Goal: Task Accomplishment & Management: Use online tool/utility

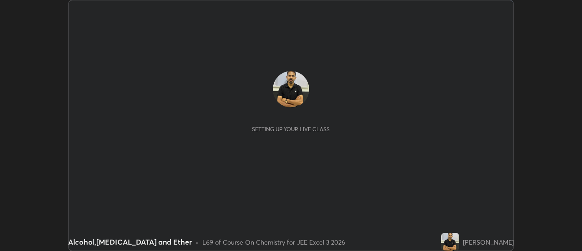
scroll to position [251, 582]
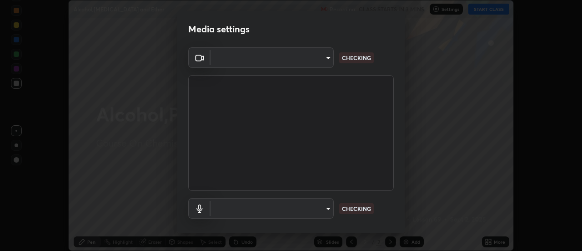
type input "caf49ec54a37a300f18a745029e6699aa5b4e8308e9b854ccb2be74767217637"
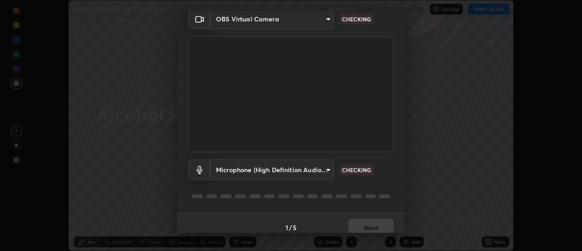
scroll to position [48, 0]
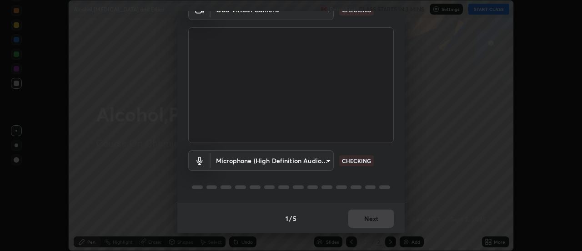
click at [321, 165] on body "Erase all Alcohol,[MEDICAL_DATA] and Ether Recording CLASS STARTS IN 3 MINS Set…" at bounding box center [291, 125] width 582 height 251
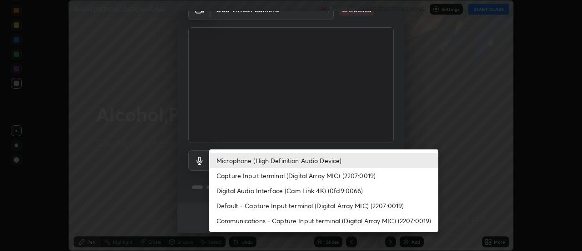
click at [314, 177] on li "Capture Input terminal (Digital Array MIC) (2207:0019)" at bounding box center [323, 175] width 229 height 15
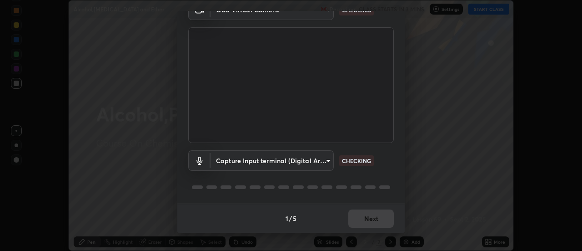
type input "19baa83e0367997d4a371d770d057513cc0b51ea0340fc3f33058856e2e4b3a2"
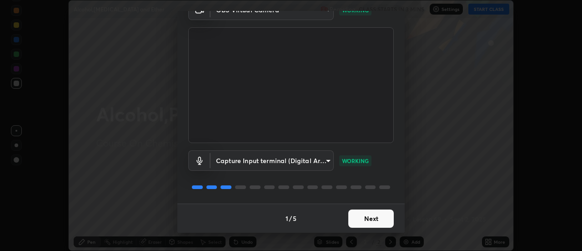
click at [362, 219] on button "Next" at bounding box center [372, 218] width 46 height 18
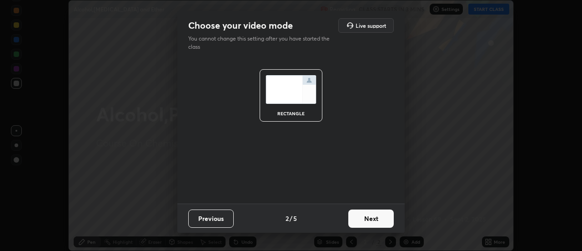
scroll to position [0, 0]
click at [362, 220] on button "Next" at bounding box center [372, 218] width 46 height 18
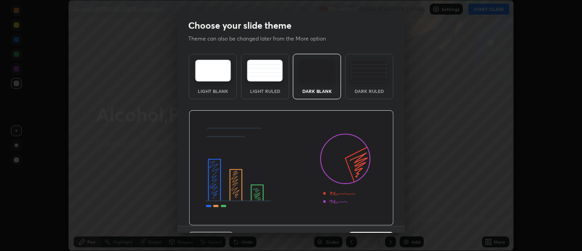
scroll to position [22, 0]
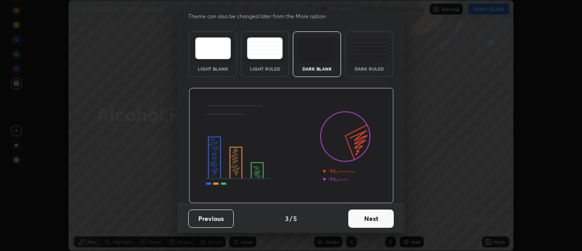
click at [362, 214] on button "Next" at bounding box center [372, 218] width 46 height 18
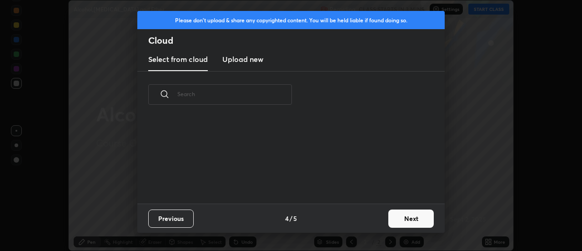
click at [400, 219] on button "Next" at bounding box center [412, 218] width 46 height 18
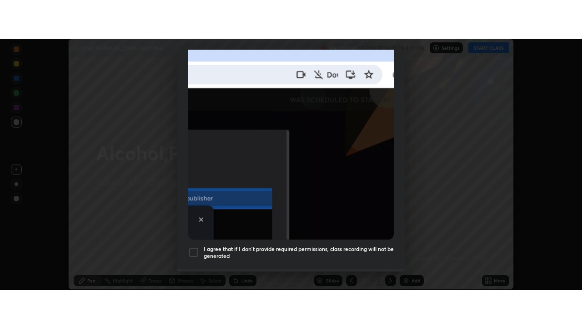
scroll to position [233, 0]
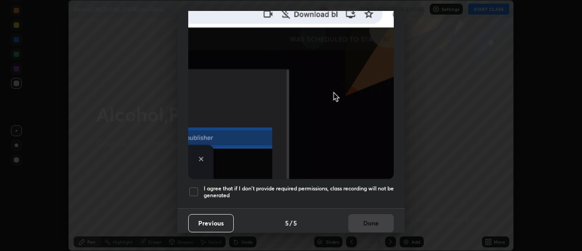
click at [353, 187] on h5 "I agree that if I don't provide required permissions, class recording will not …" at bounding box center [299, 192] width 190 height 14
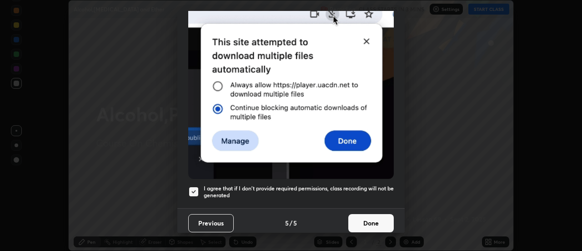
click at [356, 218] on button "Done" at bounding box center [372, 223] width 46 height 18
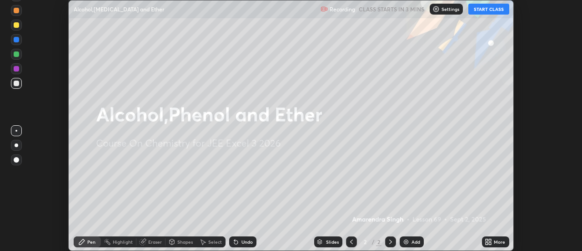
click at [490, 242] on icon at bounding box center [488, 241] width 7 height 7
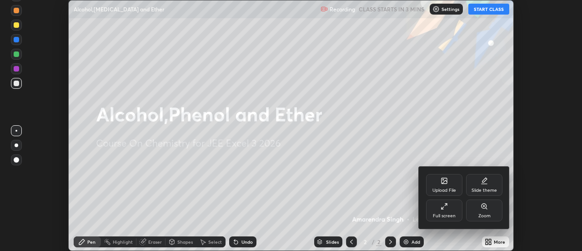
click at [450, 211] on div "Full screen" at bounding box center [444, 210] width 36 height 22
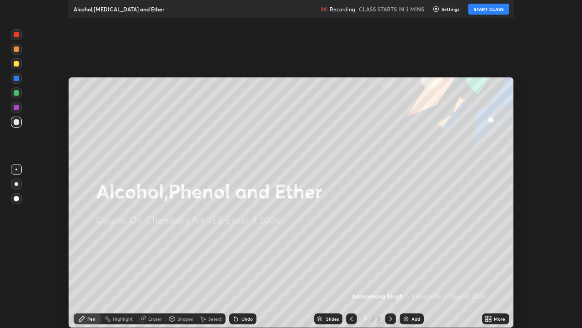
scroll to position [328, 582]
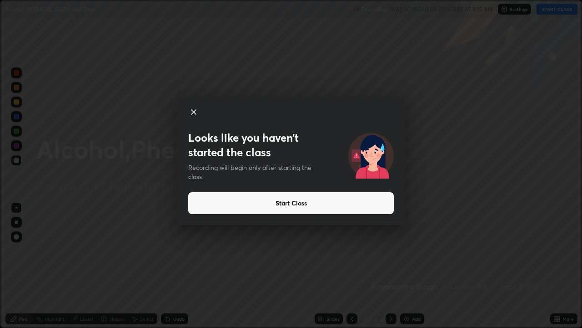
click at [193, 111] on icon at bounding box center [194, 112] width 5 height 5
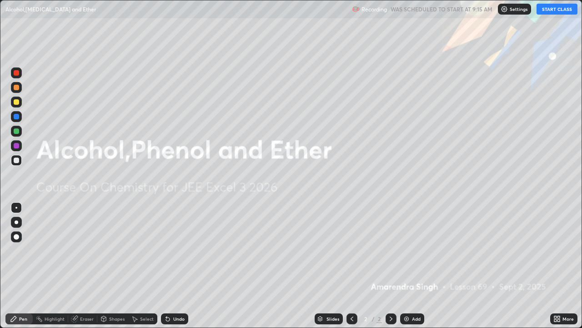
click at [558, 9] on button "START CLASS" at bounding box center [557, 9] width 41 height 11
click at [420, 250] on div "Add" at bounding box center [412, 318] width 24 height 11
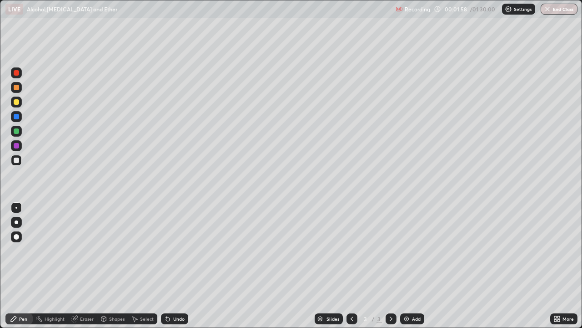
click at [13, 105] on div at bounding box center [16, 101] width 11 height 11
click at [8, 21] on div "Erase all" at bounding box center [16, 163] width 22 height 291
click at [20, 148] on div at bounding box center [16, 145] width 11 height 11
click at [21, 120] on div at bounding box center [16, 116] width 11 height 11
click at [12, 76] on div at bounding box center [16, 72] width 11 height 11
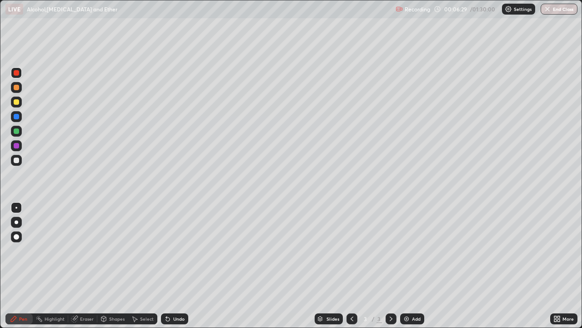
click at [409, 250] on img at bounding box center [406, 318] width 7 height 7
click at [21, 163] on div at bounding box center [16, 160] width 11 height 11
click at [11, 106] on div at bounding box center [16, 102] width 11 height 15
click at [351, 250] on icon at bounding box center [352, 318] width 7 height 7
click at [390, 250] on icon at bounding box center [391, 318] width 3 height 5
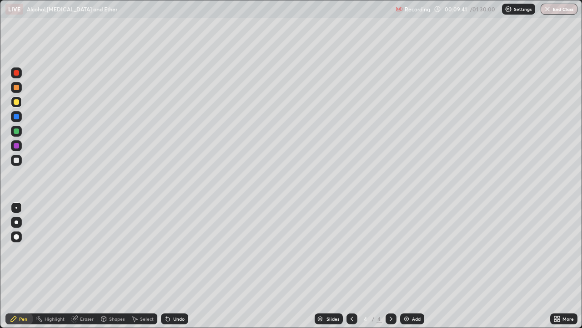
click at [15, 160] on div at bounding box center [16, 159] width 5 height 5
click at [351, 250] on icon at bounding box center [352, 318] width 3 height 5
click at [387, 250] on div at bounding box center [391, 318] width 11 height 18
click at [14, 118] on div at bounding box center [16, 116] width 5 height 5
click at [13, 99] on div at bounding box center [16, 101] width 11 height 11
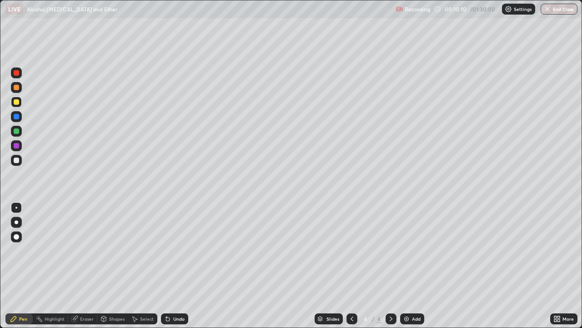
click at [12, 92] on div at bounding box center [16, 87] width 11 height 15
click at [17, 143] on div at bounding box center [16, 145] width 5 height 5
click at [2, 4] on div "LIVE Alcohol,[MEDICAL_DATA] and Ether Recording 00:10:32 / 01:30:00 Settings En…" at bounding box center [291, 9] width 582 height 18
click at [15, 162] on div at bounding box center [16, 159] width 5 height 5
click at [175, 250] on div "Undo" at bounding box center [178, 318] width 11 height 5
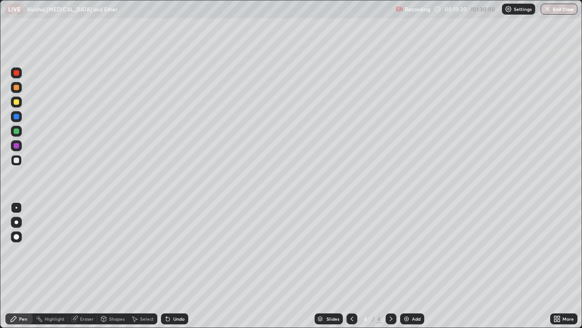
click at [177, 250] on div "Undo" at bounding box center [174, 318] width 27 height 11
click at [410, 250] on img at bounding box center [406, 318] width 7 height 7
click at [351, 250] on icon at bounding box center [352, 318] width 7 height 7
click at [390, 250] on icon at bounding box center [391, 318] width 7 height 7
click at [352, 250] on icon at bounding box center [352, 318] width 7 height 7
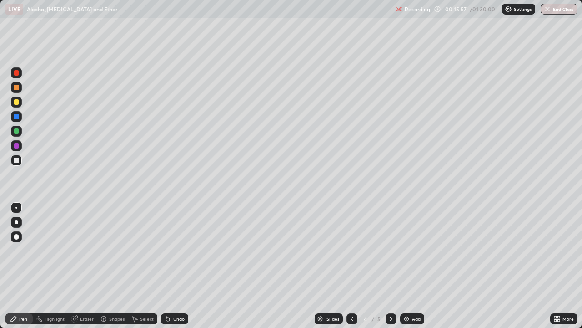
click at [352, 250] on icon at bounding box center [352, 318] width 7 height 7
click at [390, 250] on icon at bounding box center [391, 318] width 7 height 7
click at [391, 250] on div at bounding box center [391, 318] width 11 height 11
click at [16, 146] on div at bounding box center [16, 145] width 5 height 5
click at [408, 250] on img at bounding box center [406, 318] width 7 height 7
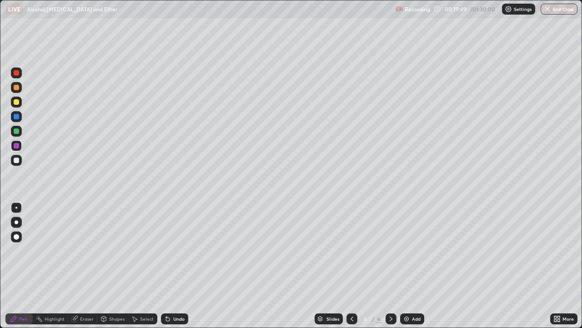
click at [15, 106] on div at bounding box center [16, 101] width 11 height 11
click at [11, 100] on div at bounding box center [16, 101] width 11 height 11
click at [19, 131] on div at bounding box center [16, 130] width 5 height 5
click at [14, 104] on div at bounding box center [16, 101] width 11 height 11
click at [15, 87] on div at bounding box center [16, 87] width 5 height 5
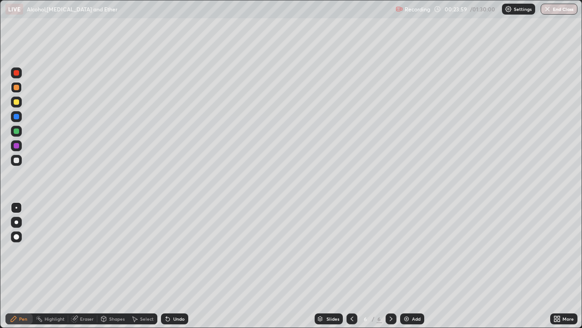
click at [0, 89] on div "Setting up your live class" at bounding box center [291, 164] width 582 height 328
click at [410, 250] on div "Add" at bounding box center [412, 318] width 24 height 11
click at [19, 162] on div at bounding box center [16, 159] width 5 height 5
click at [17, 131] on div at bounding box center [16, 130] width 5 height 5
click at [17, 147] on div at bounding box center [16, 145] width 5 height 5
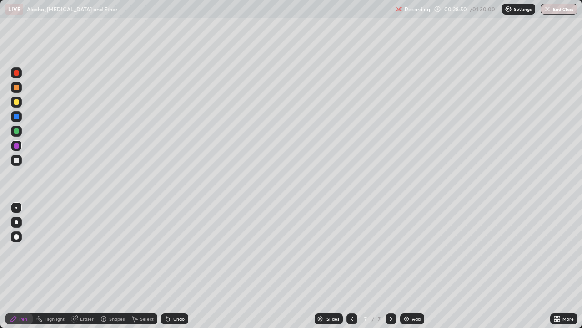
click at [13, 101] on div at bounding box center [16, 101] width 11 height 11
click at [16, 161] on div at bounding box center [16, 159] width 5 height 5
click at [13, 148] on div at bounding box center [16, 145] width 11 height 11
click at [16, 132] on div at bounding box center [16, 130] width 5 height 5
click at [15, 104] on div at bounding box center [16, 101] width 5 height 5
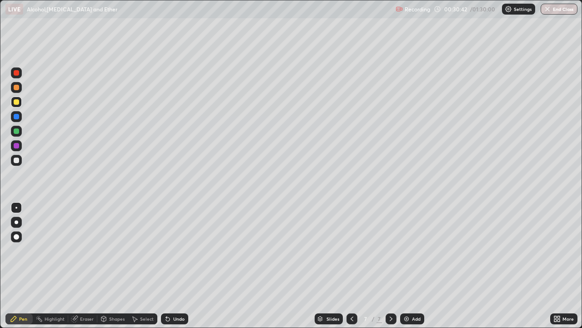
click at [17, 146] on div at bounding box center [16, 145] width 5 height 5
click at [18, 100] on div at bounding box center [16, 101] width 5 height 5
click at [15, 72] on div at bounding box center [16, 72] width 5 height 5
click at [18, 162] on div at bounding box center [16, 159] width 5 height 5
click at [21, 89] on div at bounding box center [16, 87] width 11 height 11
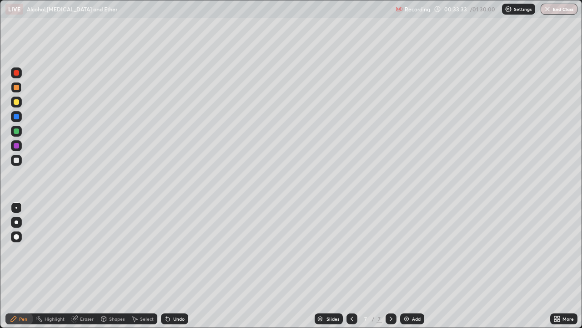
click at [171, 250] on div "Undo" at bounding box center [174, 318] width 27 height 11
click at [172, 250] on div "Undo" at bounding box center [174, 318] width 27 height 11
click at [407, 250] on img at bounding box center [406, 318] width 7 height 7
click at [15, 116] on div at bounding box center [16, 116] width 5 height 5
click at [15, 102] on div at bounding box center [16, 101] width 5 height 5
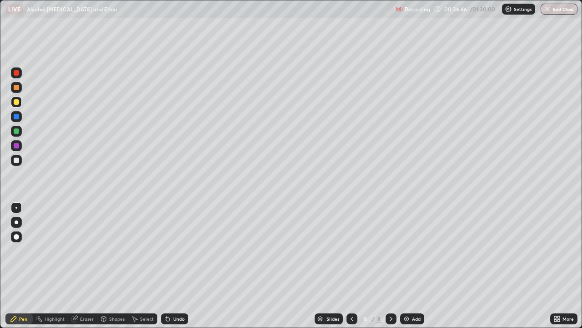
click at [18, 162] on div at bounding box center [16, 160] width 11 height 11
click at [351, 250] on icon at bounding box center [352, 318] width 7 height 7
click at [352, 250] on icon at bounding box center [352, 318] width 7 height 7
click at [353, 250] on icon at bounding box center [352, 318] width 7 height 7
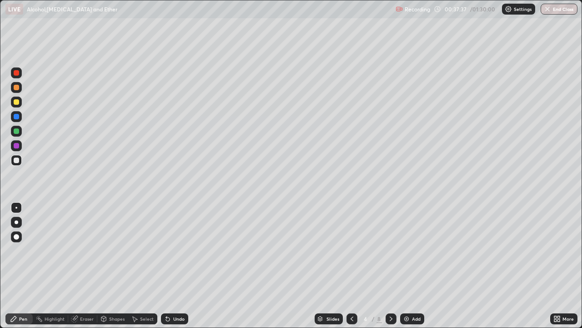
click at [390, 250] on icon at bounding box center [391, 318] width 7 height 7
click at [391, 250] on icon at bounding box center [391, 318] width 7 height 7
click at [390, 250] on icon at bounding box center [391, 318] width 7 height 7
click at [408, 250] on img at bounding box center [406, 318] width 7 height 7
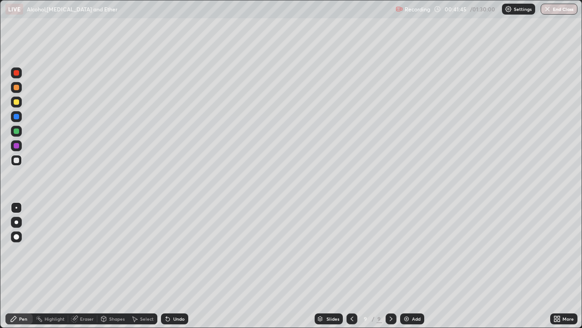
click at [13, 76] on div at bounding box center [16, 72] width 11 height 11
click at [20, 162] on div at bounding box center [16, 160] width 11 height 11
click at [17, 102] on div at bounding box center [16, 101] width 5 height 5
click at [406, 250] on img at bounding box center [406, 318] width 7 height 7
click at [15, 73] on div at bounding box center [16, 72] width 5 height 5
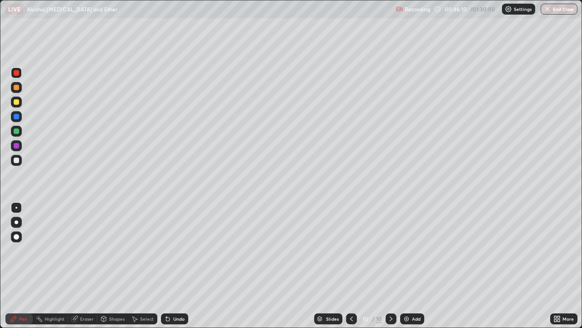
click at [13, 105] on div at bounding box center [16, 101] width 11 height 11
click at [167, 250] on icon at bounding box center [168, 319] width 4 height 4
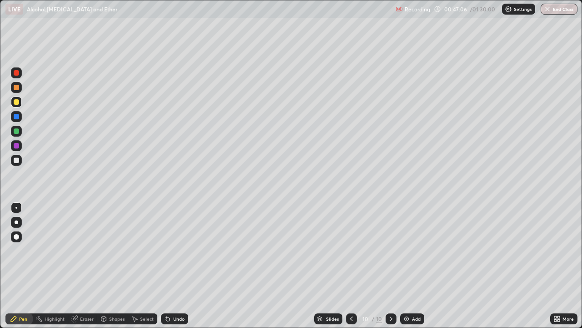
click at [165, 250] on div "Undo" at bounding box center [174, 318] width 27 height 11
click at [167, 250] on icon at bounding box center [168, 319] width 4 height 4
click at [166, 250] on icon at bounding box center [168, 319] width 4 height 4
click at [11, 158] on div at bounding box center [16, 160] width 11 height 11
click at [20, 130] on div at bounding box center [16, 131] width 11 height 11
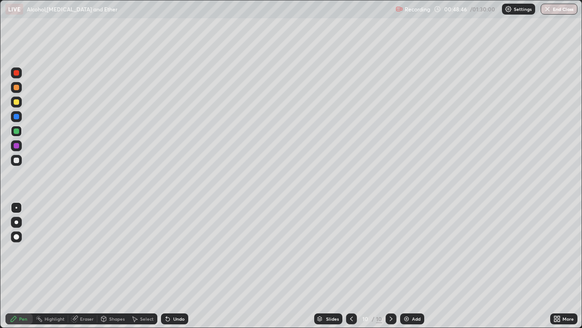
click at [176, 250] on div "Undo" at bounding box center [174, 318] width 27 height 11
click at [175, 250] on div "Undo" at bounding box center [174, 318] width 27 height 11
click at [174, 250] on div "Undo" at bounding box center [178, 318] width 11 height 5
click at [12, 103] on div at bounding box center [16, 101] width 11 height 11
click at [15, 142] on div at bounding box center [16, 145] width 11 height 11
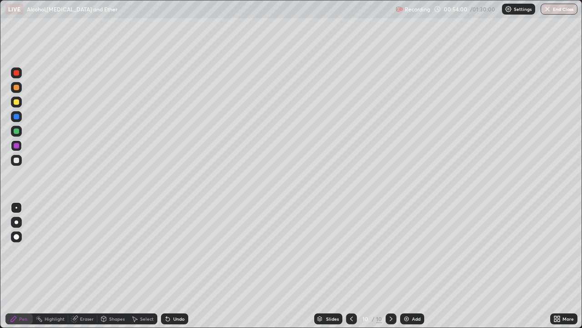
click at [410, 250] on div "Add" at bounding box center [412, 318] width 24 height 11
click at [14, 73] on div at bounding box center [16, 72] width 5 height 5
click at [13, 92] on div at bounding box center [16, 87] width 11 height 15
click at [15, 117] on div at bounding box center [16, 116] width 5 height 5
click at [11, 127] on div at bounding box center [16, 131] width 11 height 11
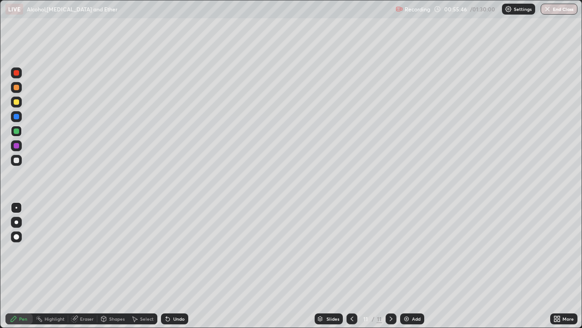
click at [17, 74] on div at bounding box center [16, 72] width 5 height 5
click at [19, 87] on div at bounding box center [16, 87] width 5 height 5
click at [83, 250] on div "Eraser" at bounding box center [82, 318] width 29 height 11
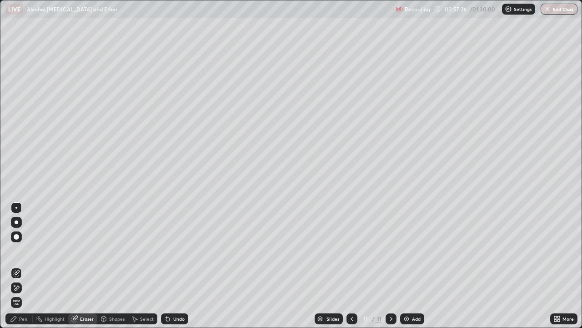
click at [171, 250] on div "Undo" at bounding box center [174, 318] width 27 height 11
click at [20, 250] on div "Pen" at bounding box center [18, 318] width 27 height 11
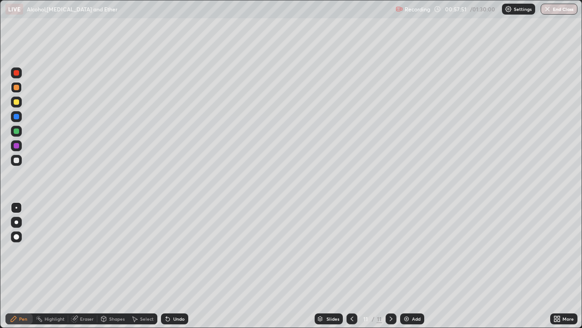
click at [16, 164] on div at bounding box center [16, 160] width 11 height 11
click at [498, 250] on div "Slides 11 / 11 Add" at bounding box center [369, 318] width 362 height 18
click at [368, 250] on div "11" at bounding box center [365, 318] width 9 height 5
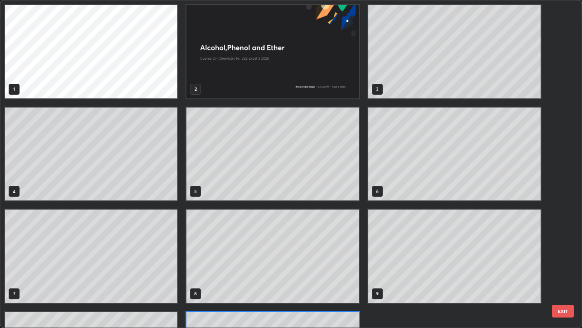
scroll to position [324, 577]
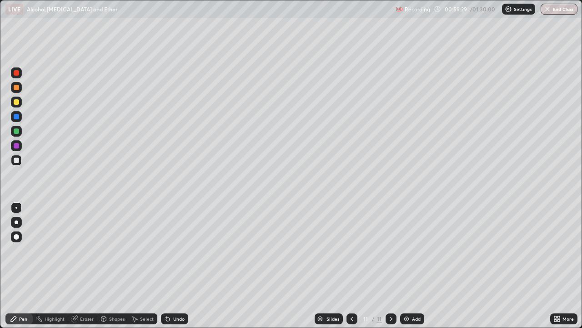
click at [19, 149] on div at bounding box center [16, 145] width 11 height 11
click at [407, 250] on img at bounding box center [406, 318] width 7 height 7
click at [348, 250] on div at bounding box center [352, 318] width 11 height 11
click at [386, 250] on div at bounding box center [391, 318] width 11 height 11
click at [179, 250] on div "Undo" at bounding box center [178, 318] width 11 height 5
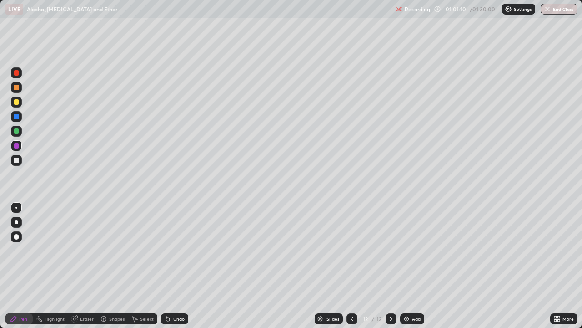
click at [17, 132] on div at bounding box center [16, 130] width 5 height 5
click at [350, 250] on icon at bounding box center [352, 318] width 7 height 7
click at [390, 250] on icon at bounding box center [391, 318] width 7 height 7
click at [17, 116] on div at bounding box center [16, 116] width 5 height 5
click at [408, 250] on img at bounding box center [406, 318] width 7 height 7
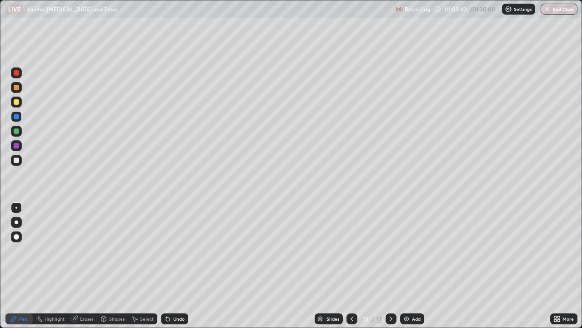
click at [17, 74] on div at bounding box center [16, 72] width 5 height 5
click at [18, 163] on div at bounding box center [16, 160] width 11 height 11
click at [177, 250] on div "Undo" at bounding box center [174, 318] width 27 height 11
click at [13, 101] on div at bounding box center [16, 101] width 11 height 11
click at [406, 250] on img at bounding box center [406, 318] width 7 height 7
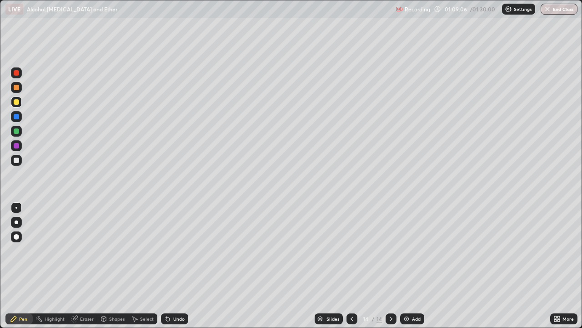
click at [14, 162] on div at bounding box center [16, 159] width 5 height 5
click at [19, 132] on div at bounding box center [16, 130] width 5 height 5
click at [16, 159] on div at bounding box center [16, 159] width 5 height 5
click at [17, 131] on div at bounding box center [16, 130] width 5 height 5
click at [17, 116] on div at bounding box center [16, 116] width 5 height 5
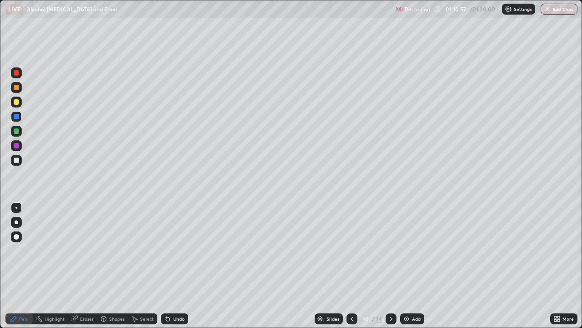
click at [16, 161] on div at bounding box center [16, 159] width 5 height 5
click at [15, 148] on div at bounding box center [16, 145] width 5 height 5
click at [18, 129] on div at bounding box center [16, 130] width 5 height 5
click at [17, 117] on div at bounding box center [16, 116] width 5 height 5
click at [17, 101] on div at bounding box center [16, 101] width 5 height 5
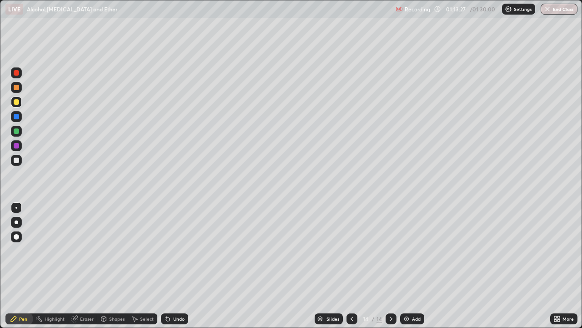
click at [411, 250] on div "Add" at bounding box center [412, 318] width 24 height 11
click at [13, 89] on div at bounding box center [16, 87] width 11 height 11
click at [15, 73] on div at bounding box center [16, 72] width 5 height 5
click at [18, 147] on div at bounding box center [16, 145] width 5 height 5
click at [170, 250] on icon at bounding box center [167, 318] width 7 height 7
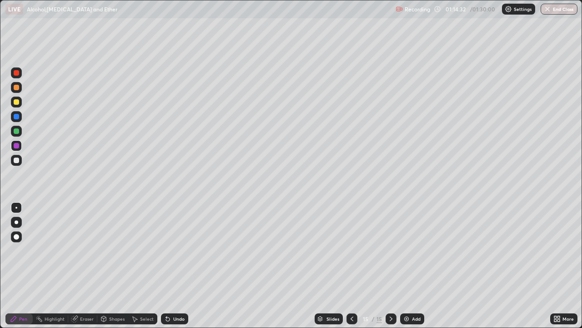
click at [172, 250] on div "Undo" at bounding box center [174, 318] width 27 height 11
click at [174, 250] on div "Undo" at bounding box center [174, 318] width 27 height 11
click at [16, 160] on div at bounding box center [16, 159] width 5 height 5
click at [351, 250] on icon at bounding box center [352, 318] width 7 height 7
click at [390, 250] on icon at bounding box center [391, 318] width 7 height 7
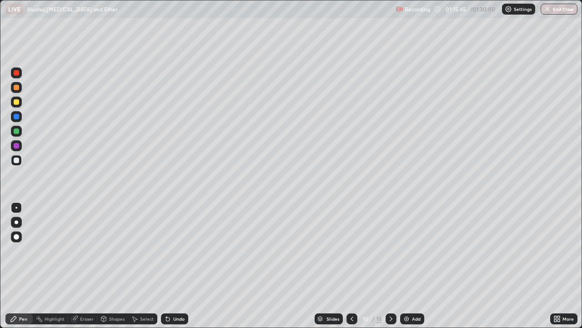
click at [16, 101] on div at bounding box center [16, 101] width 5 height 5
click at [172, 250] on div "Undo" at bounding box center [174, 318] width 27 height 11
click at [173, 250] on div "Undo" at bounding box center [174, 318] width 27 height 11
click at [12, 162] on div at bounding box center [16, 160] width 11 height 11
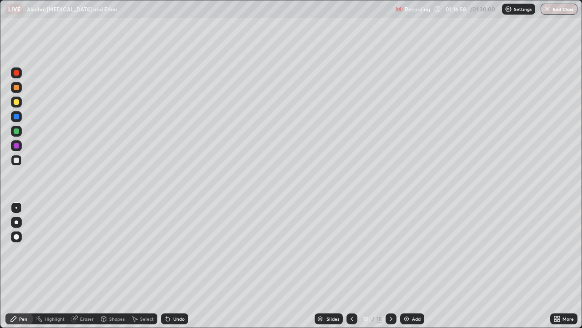
click at [11, 127] on div at bounding box center [16, 131] width 11 height 15
click at [172, 250] on div "Undo" at bounding box center [174, 318] width 27 height 11
click at [562, 9] on button "End Class" at bounding box center [559, 9] width 37 height 11
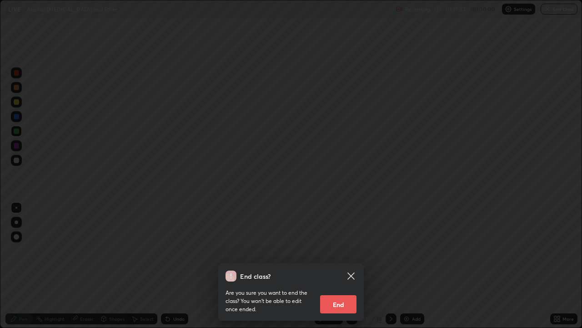
click at [342, 250] on button "End" at bounding box center [338, 304] width 36 height 18
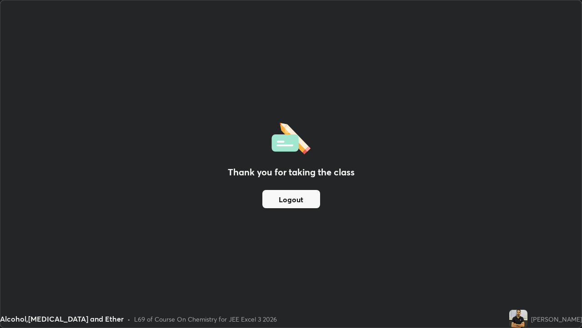
click at [285, 206] on button "Logout" at bounding box center [292, 199] width 58 height 18
